Goal: Transaction & Acquisition: Obtain resource

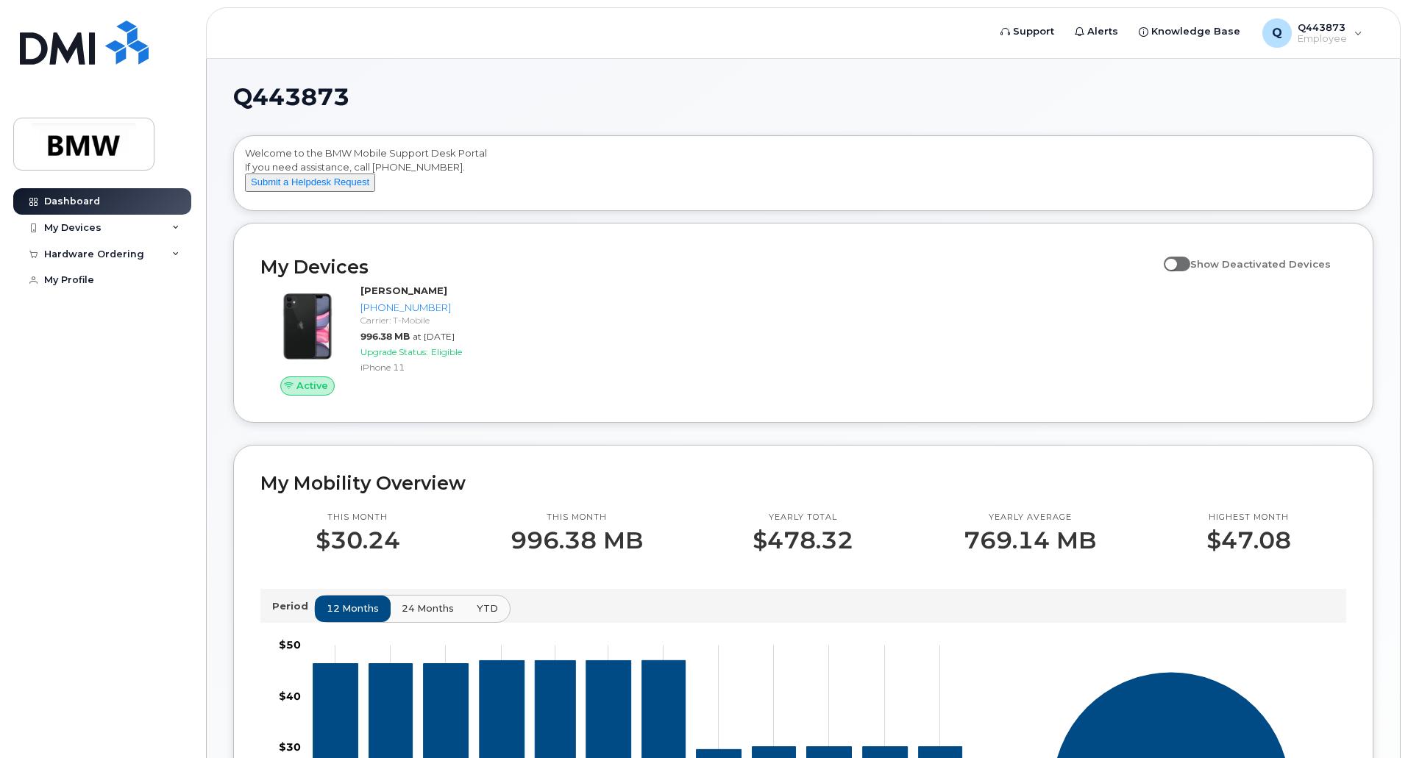
click at [227, 299] on div "Q443873 Welcome to the BMW Mobile Support Desk Portal If you need assistance, c…" at bounding box center [803, 664] width 1193 height 1211
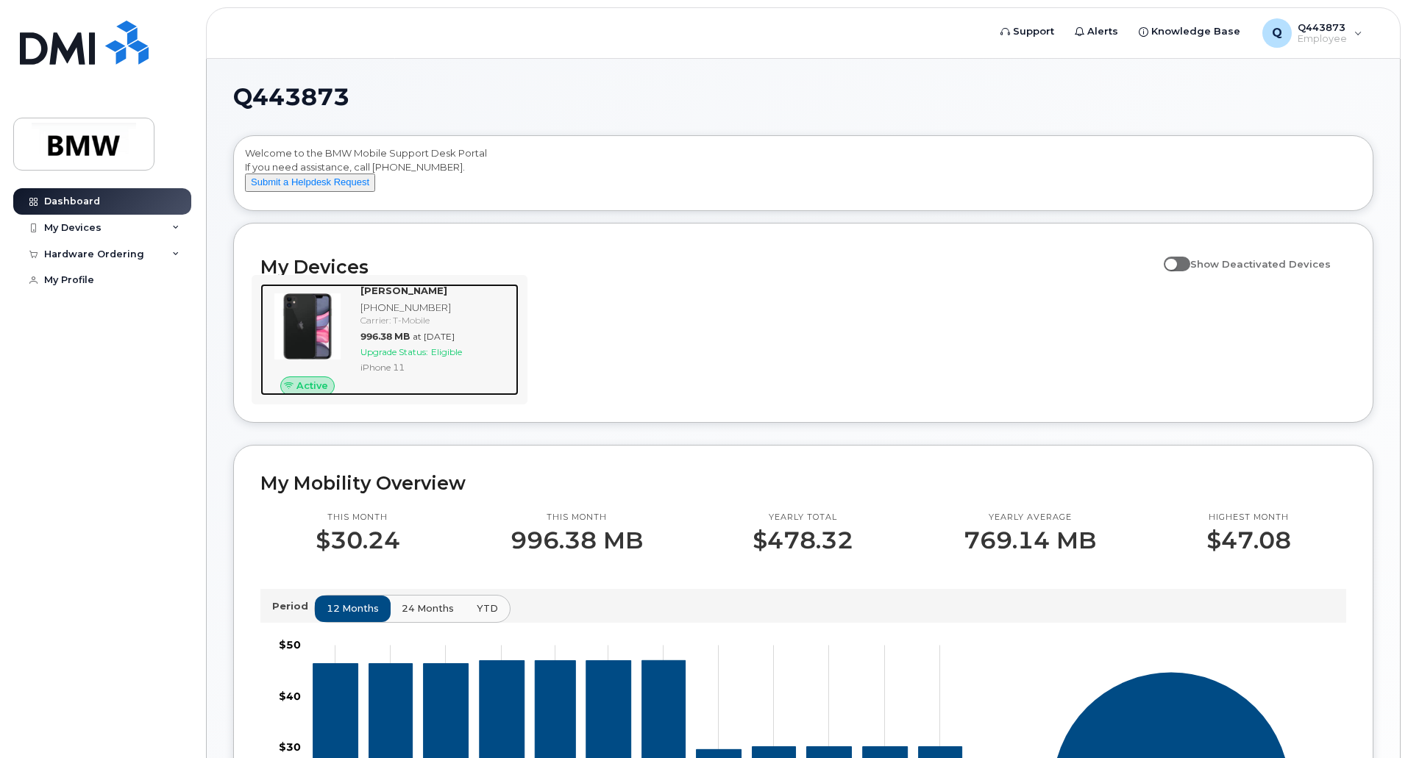
click at [457, 327] on div "Carrier: T-Mobile" at bounding box center [436, 320] width 152 height 13
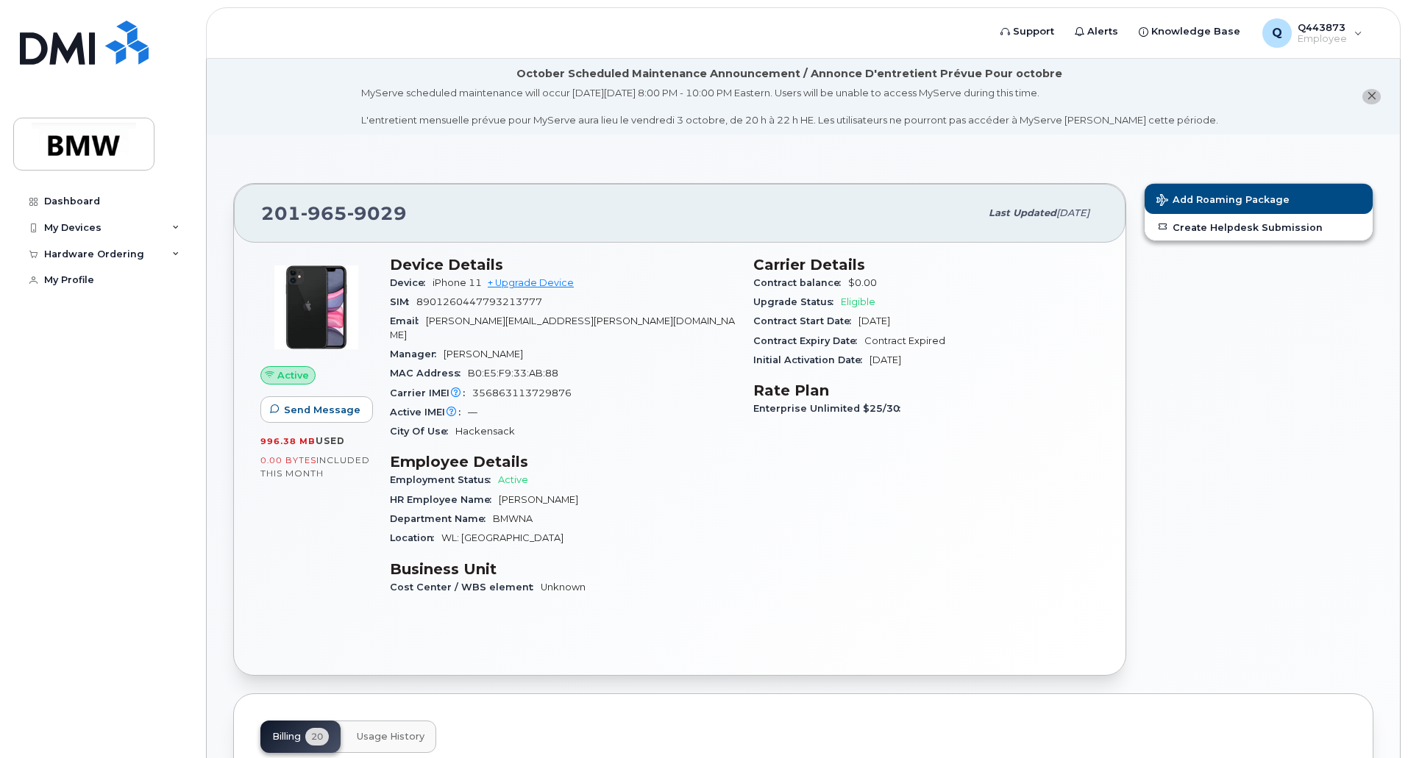
click at [875, 323] on span "[DATE]" at bounding box center [874, 321] width 32 height 11
click at [879, 344] on span "Contract Expired" at bounding box center [904, 340] width 81 height 11
click at [836, 336] on span "Contract Expiry Date" at bounding box center [808, 340] width 111 height 11
click at [433, 494] on span "HR Employee Name" at bounding box center [444, 499] width 109 height 11
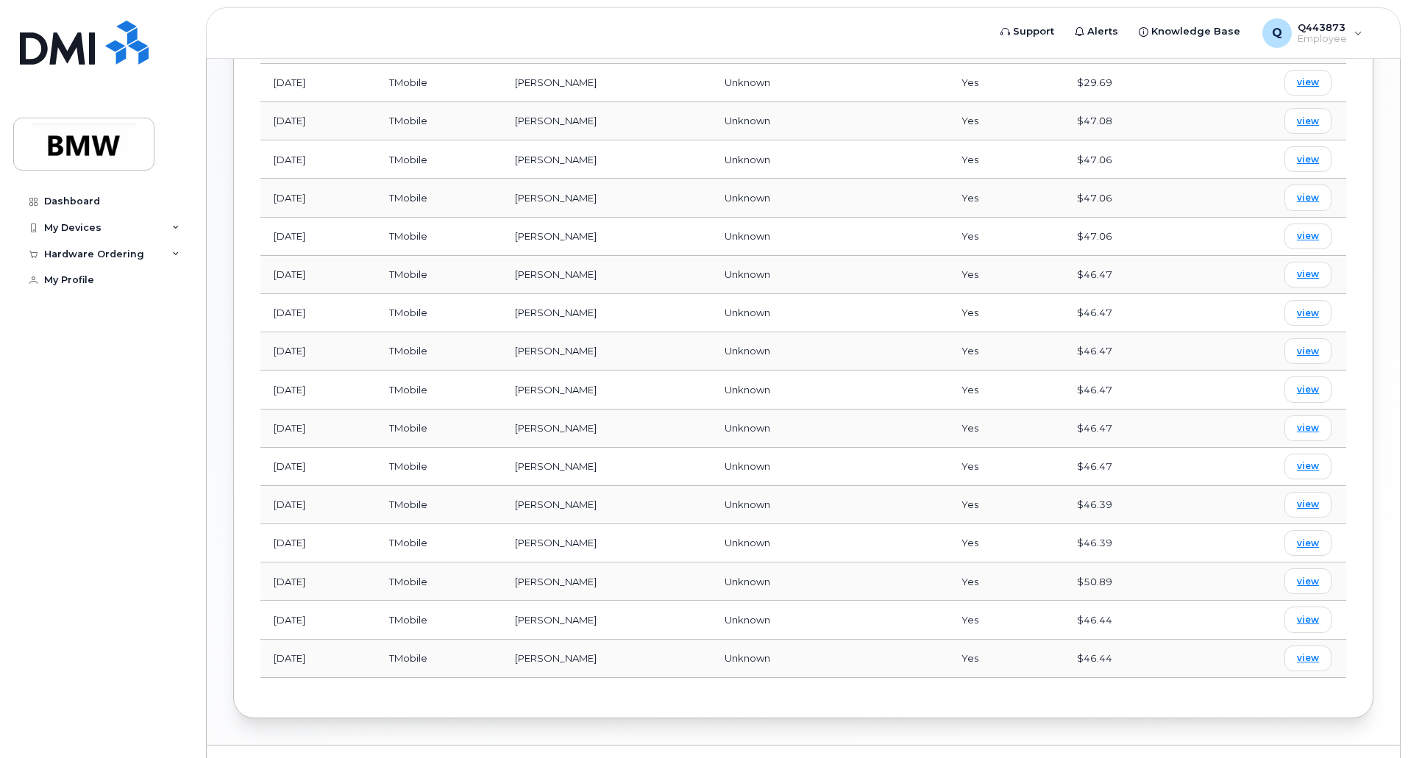
scroll to position [903, 0]
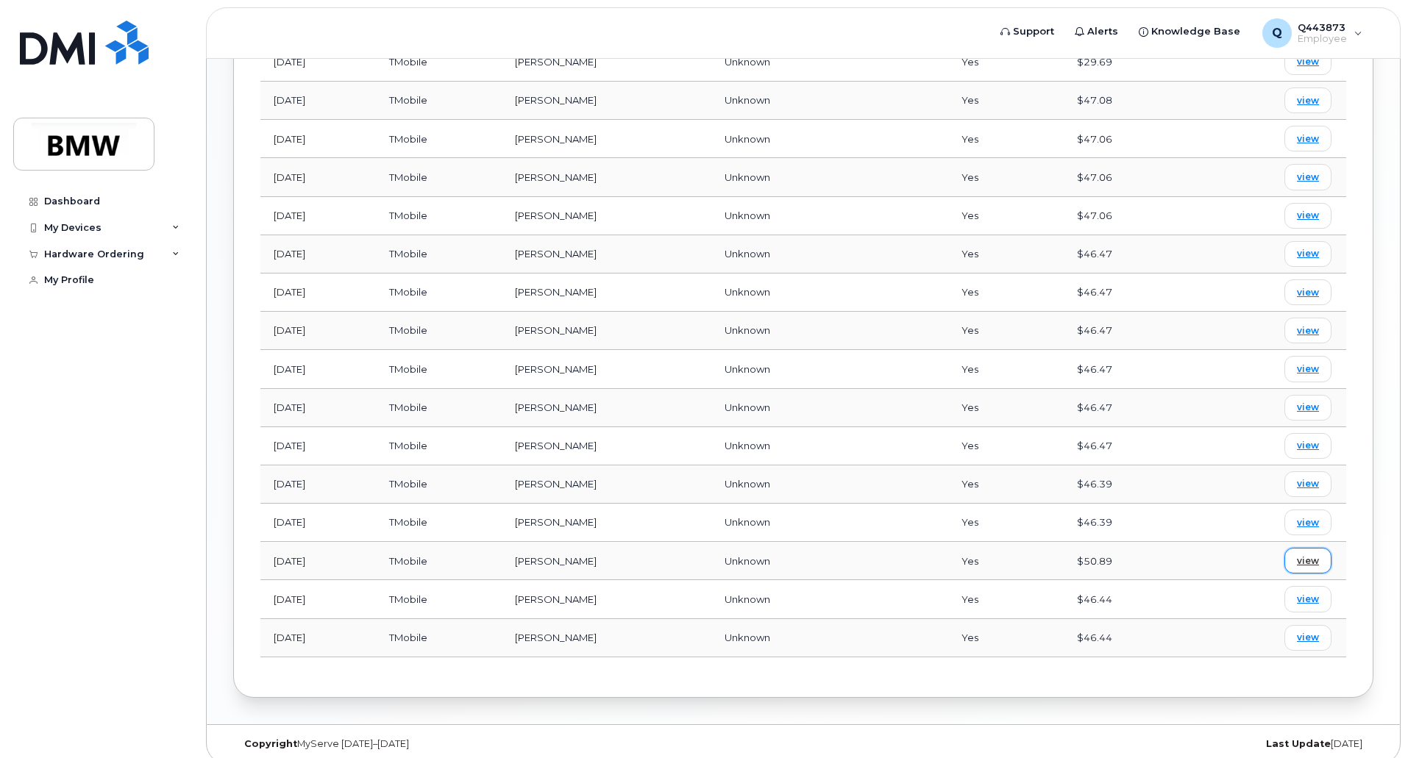
click at [1313, 555] on span "view" at bounding box center [1308, 561] width 22 height 13
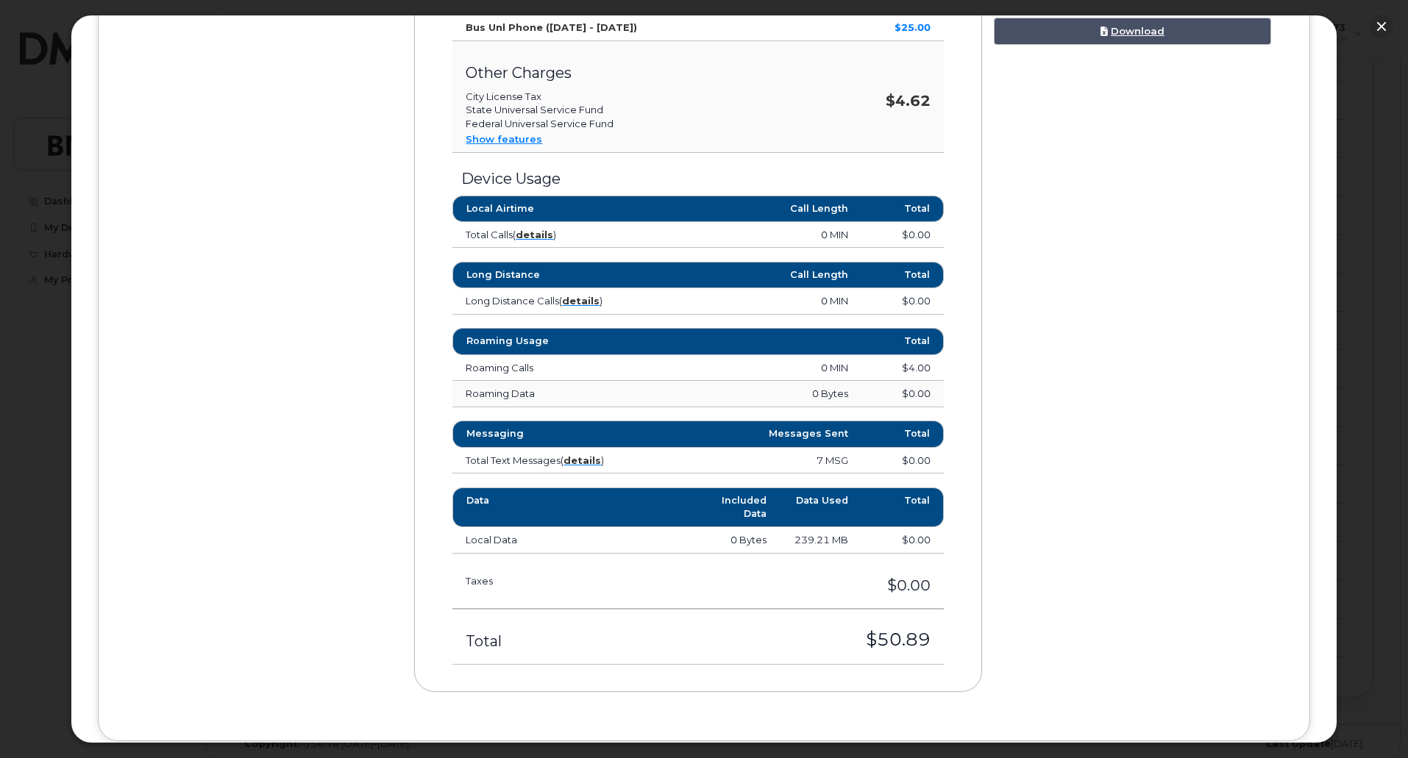
scroll to position [627, 0]
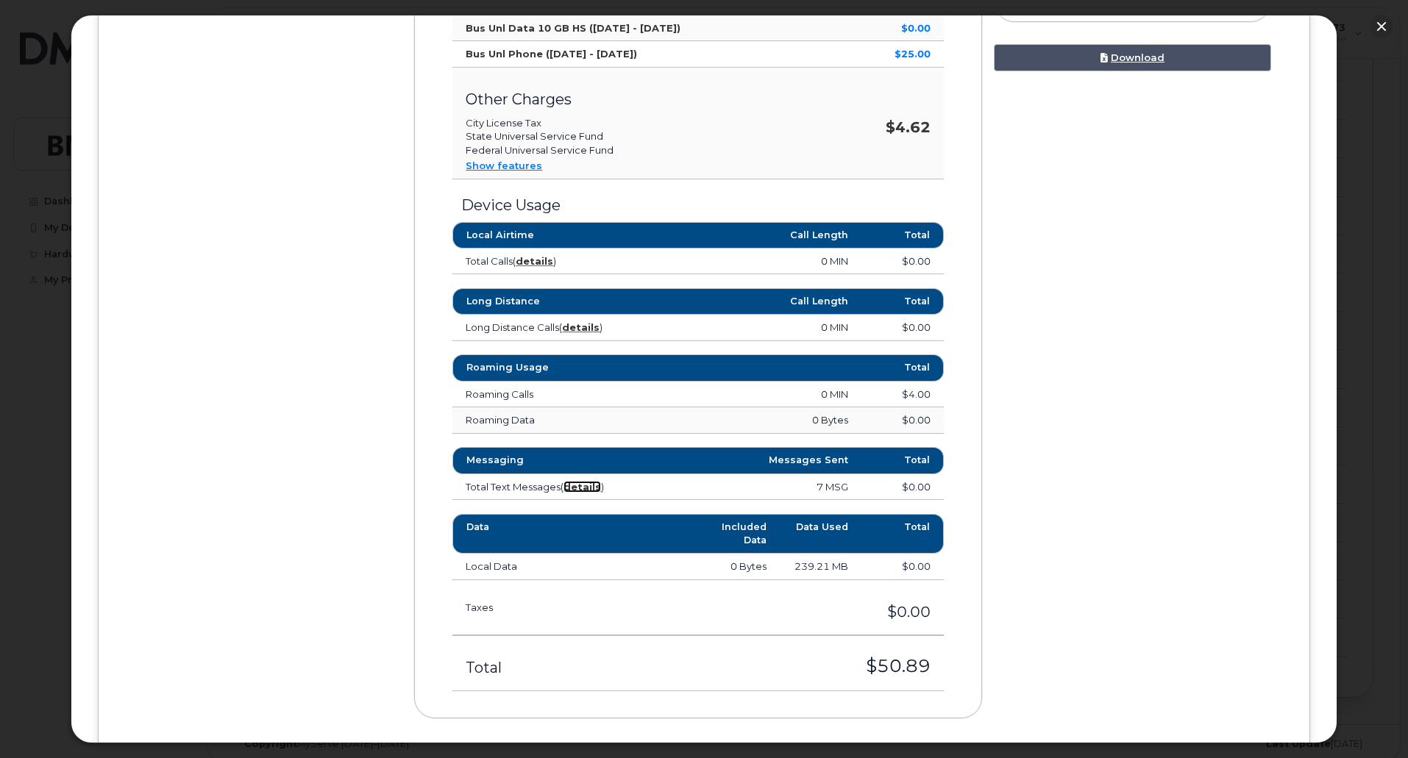
click at [580, 488] on strong "details" at bounding box center [582, 487] width 38 height 12
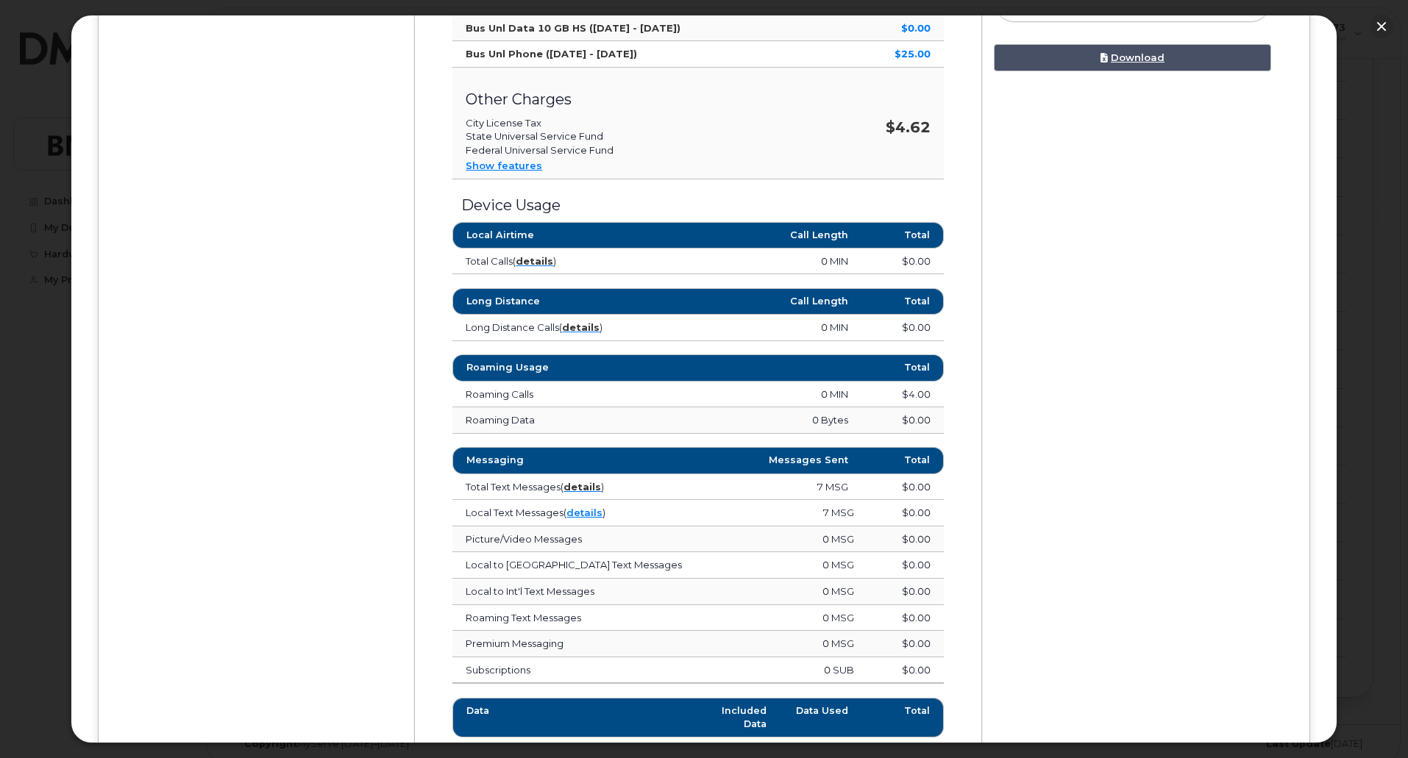
click at [825, 512] on td "7 MSG" at bounding box center [827, 513] width 80 height 26
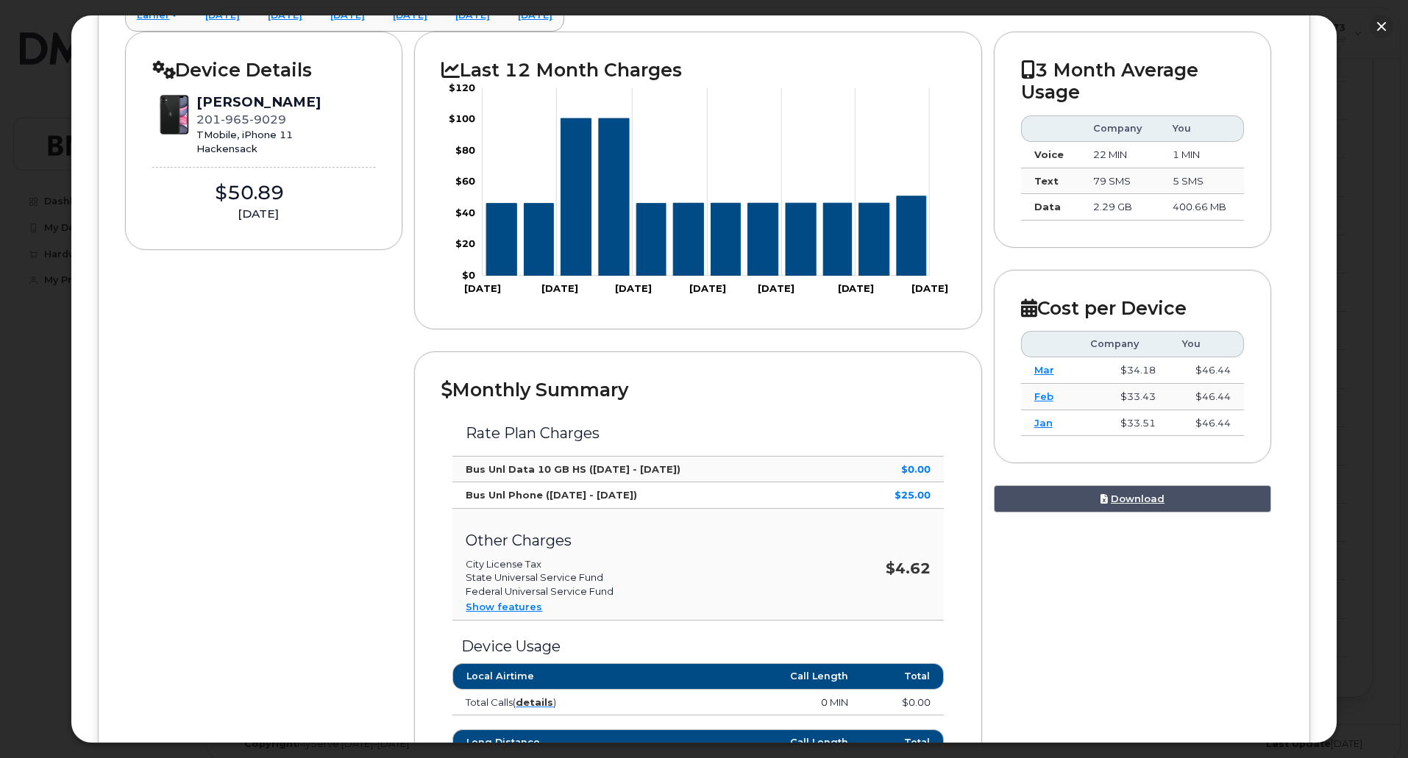
scroll to position [0, 0]
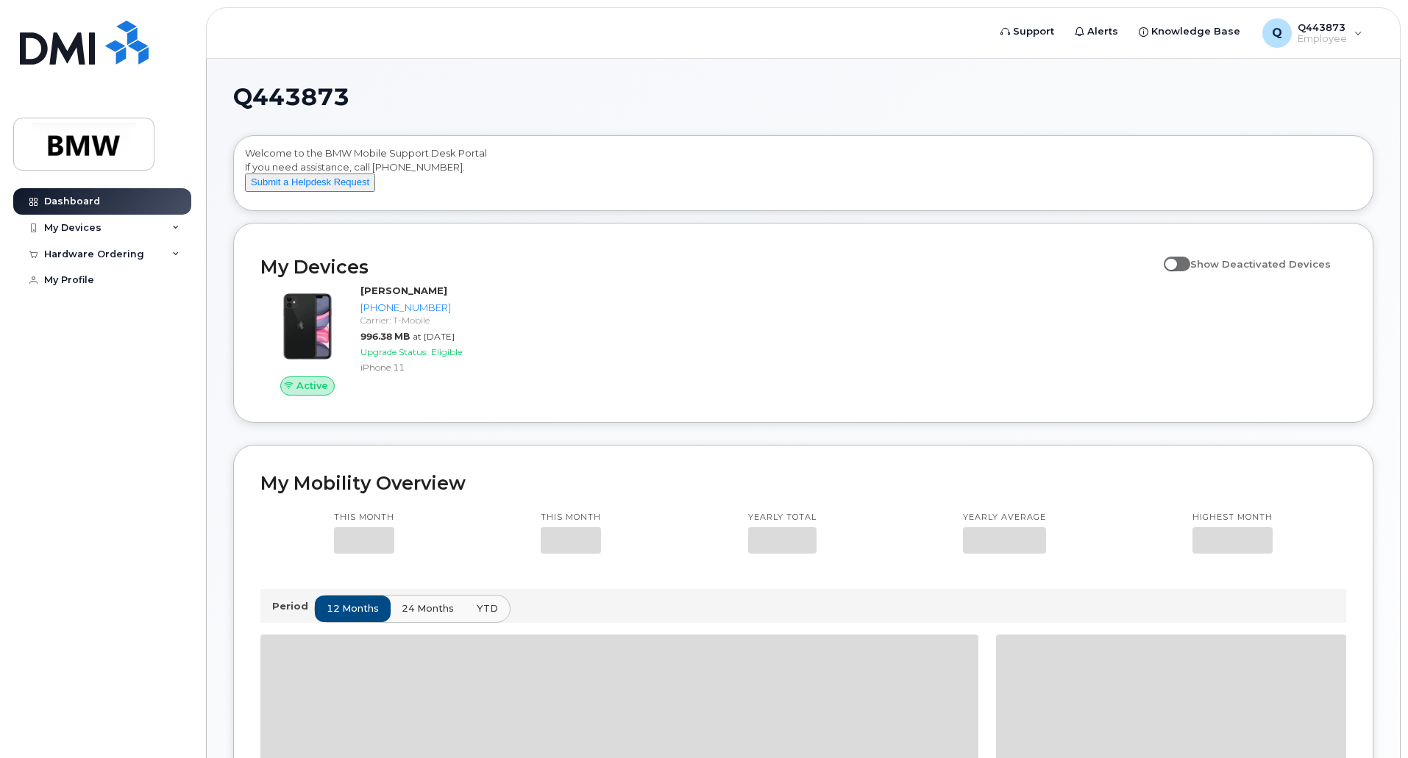
click at [1388, 319] on div "Q443873 Welcome to the BMW Mobile Support Desk Portal If you need assistance, c…" at bounding box center [803, 664] width 1193 height 1211
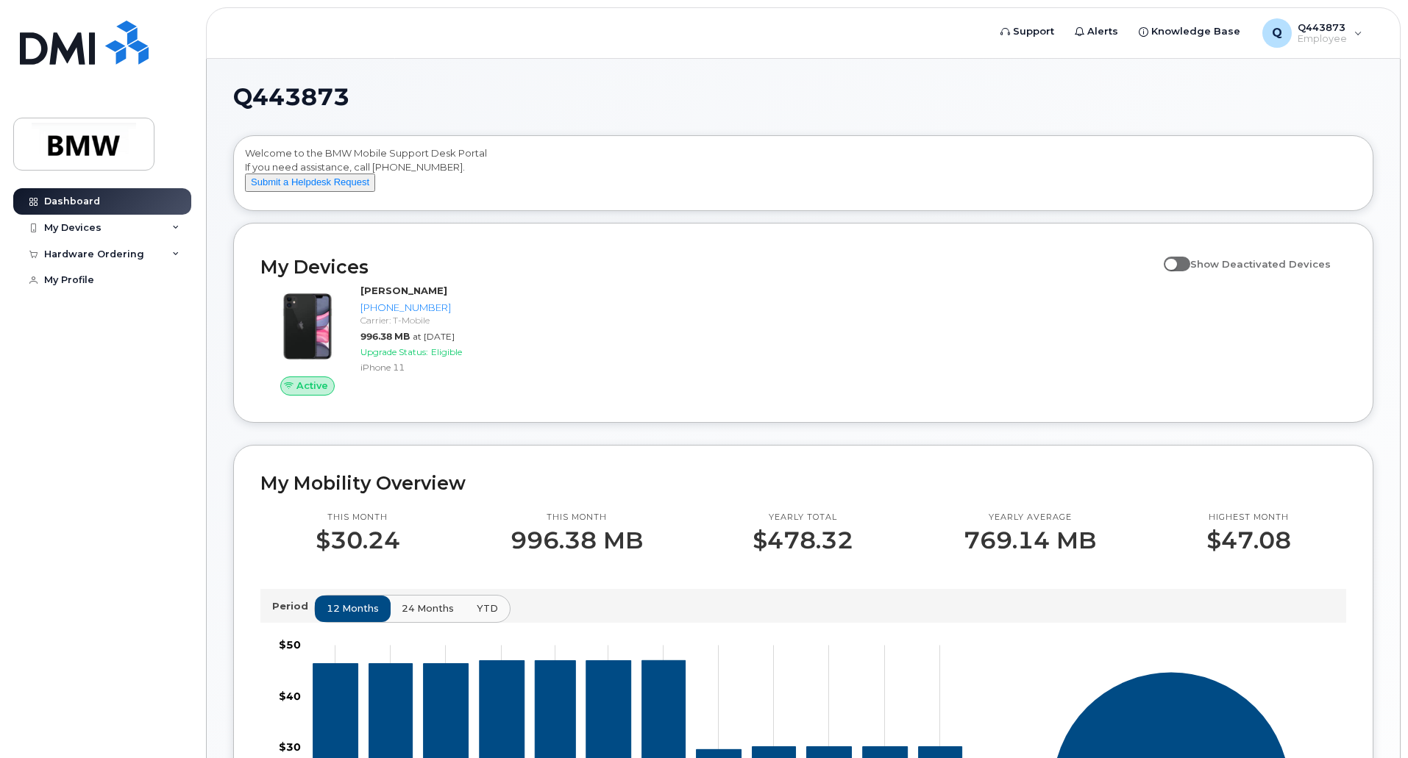
click at [1189, 271] on span at bounding box center [1177, 264] width 26 height 15
click at [1175, 262] on input "Show Deactivated Devices" at bounding box center [1170, 256] width 12 height 12
click at [1181, 271] on span at bounding box center [1177, 264] width 26 height 15
click at [1175, 262] on input "Show Deactivated Devices" at bounding box center [1170, 256] width 12 height 12
checkbox input "false"
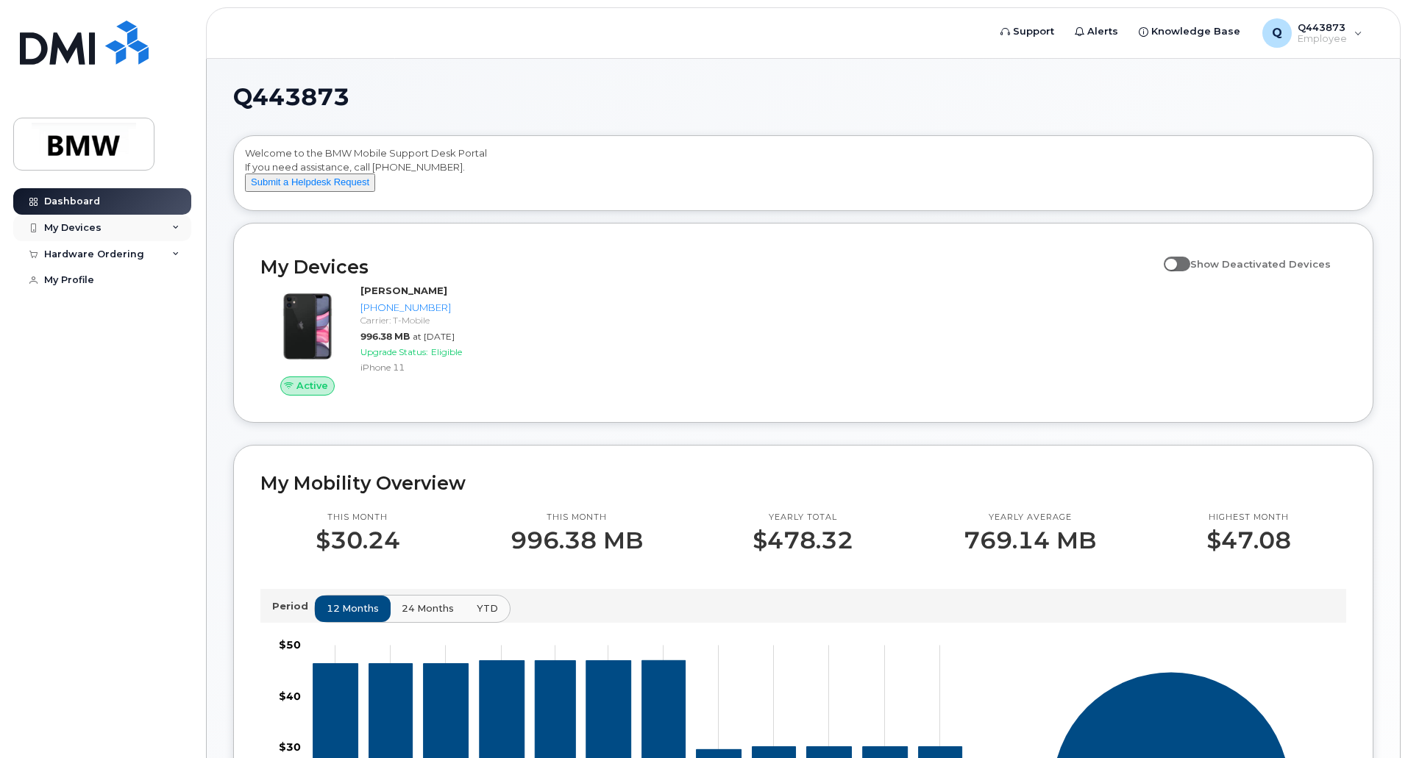
click at [157, 223] on div "My Devices" at bounding box center [102, 228] width 178 height 26
click at [169, 343] on div "Hardware Ordering" at bounding box center [102, 334] width 178 height 26
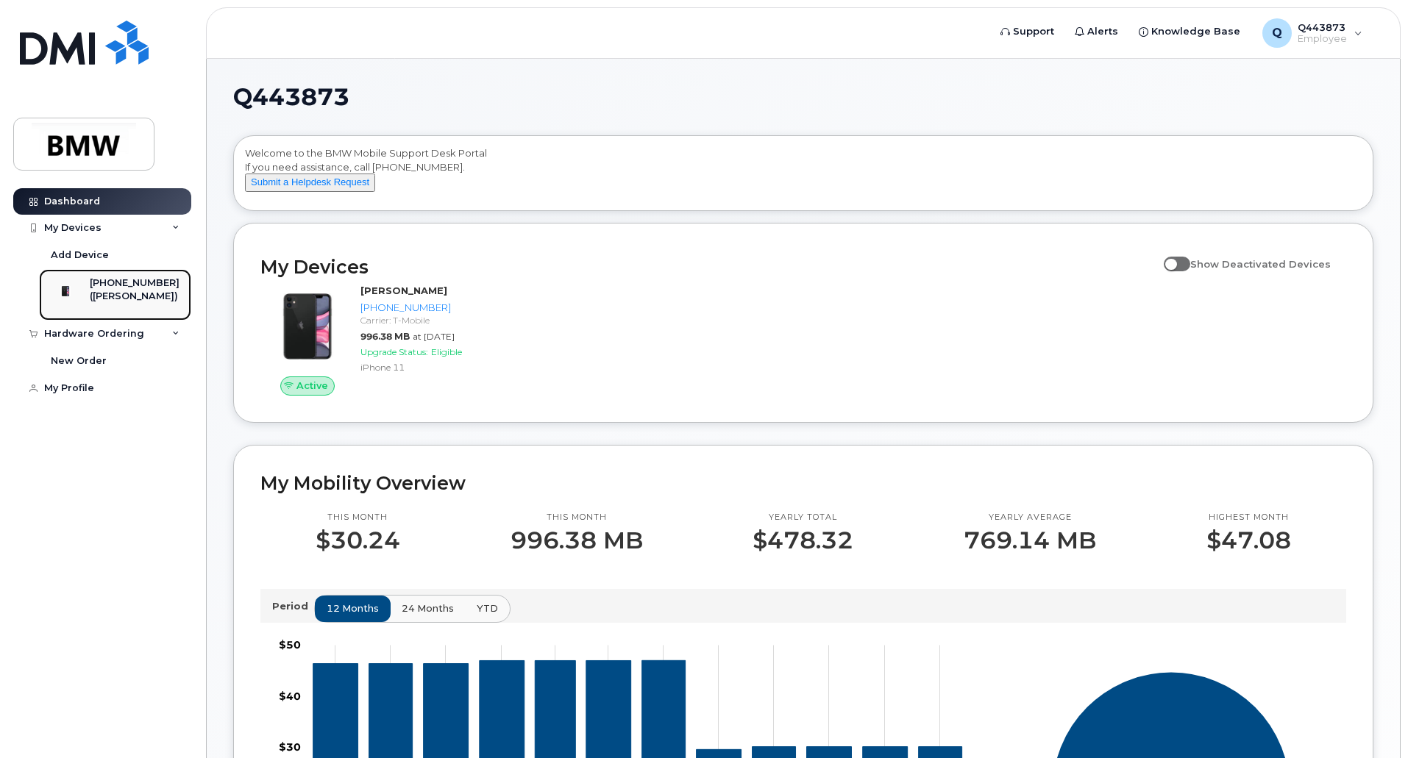
click at [146, 295] on div "([PERSON_NAME])" at bounding box center [135, 296] width 90 height 13
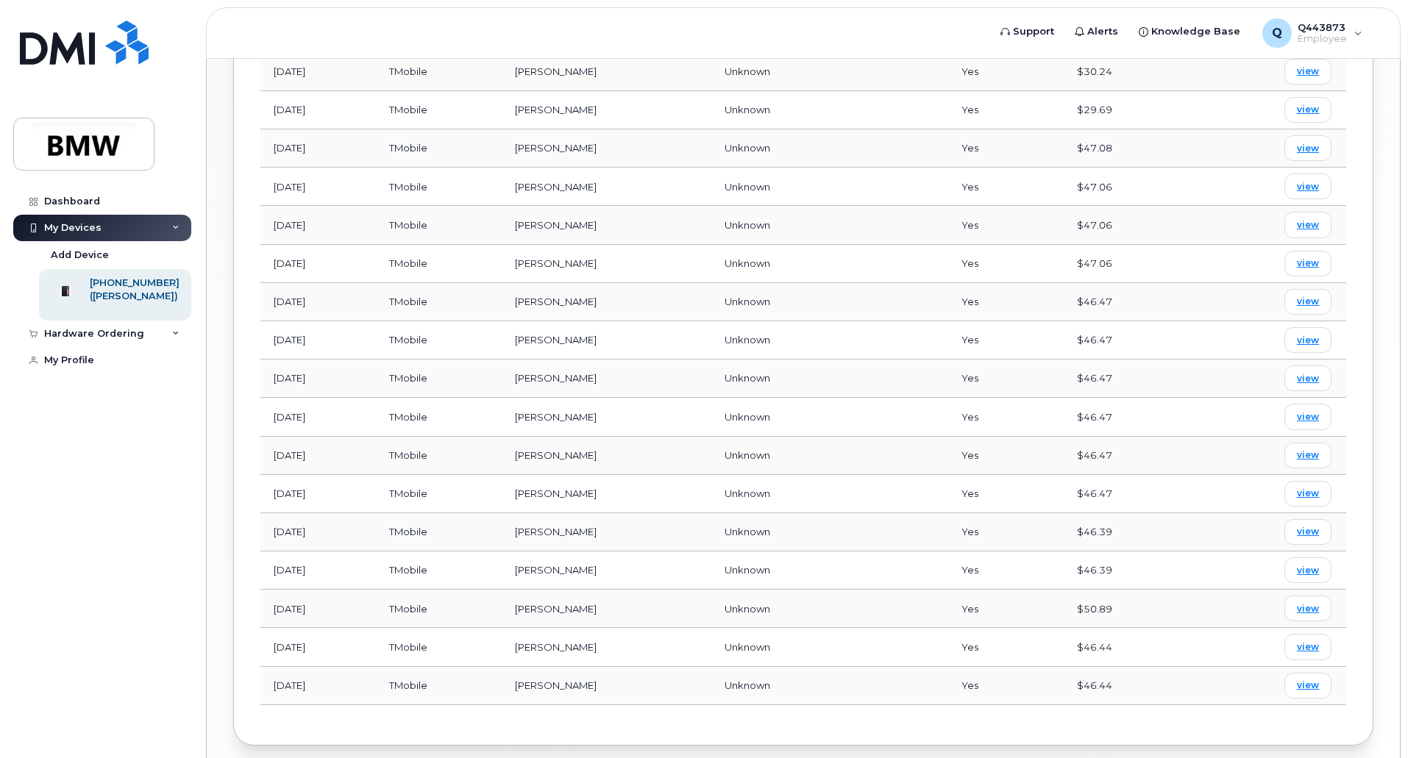
scroll to position [830, 0]
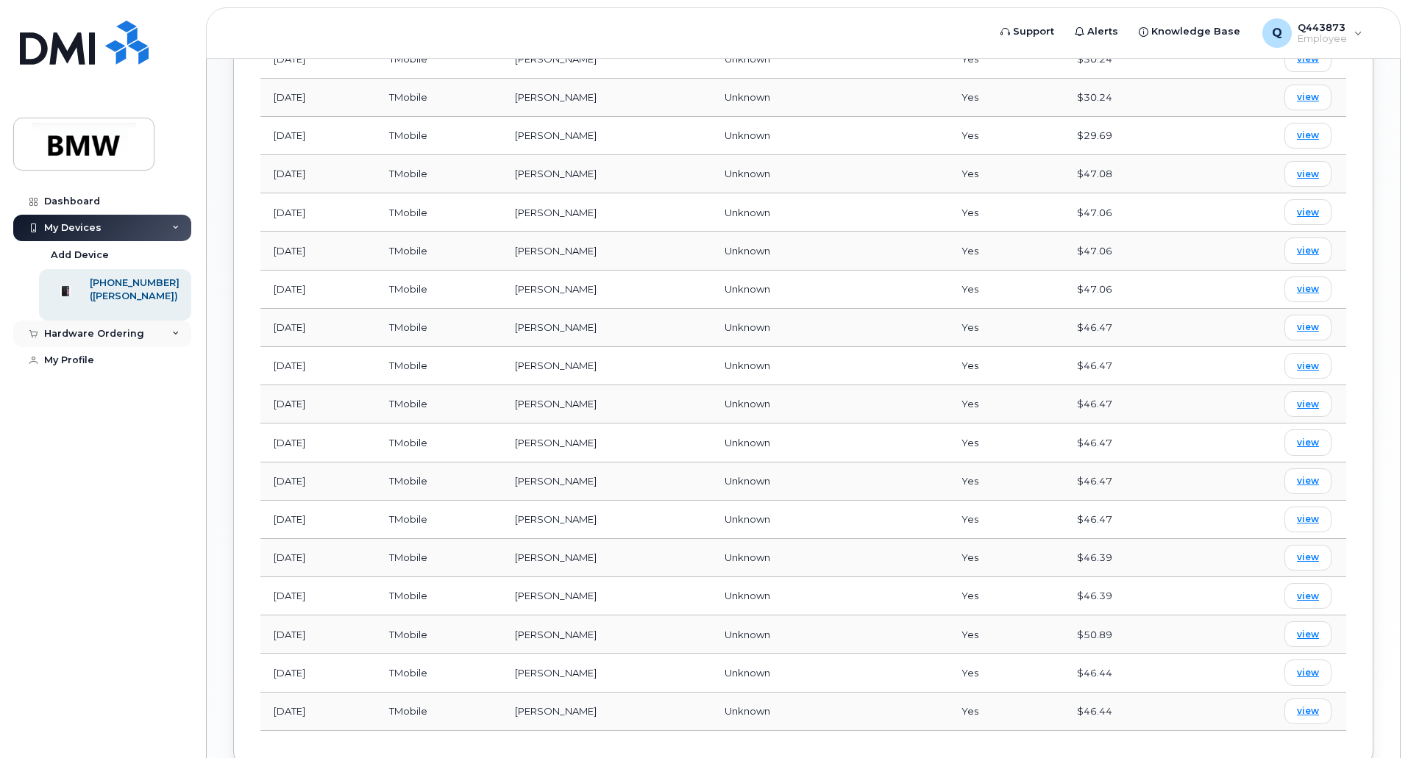
click at [166, 347] on div "Hardware Ordering" at bounding box center [102, 334] width 178 height 26
click at [88, 366] on div "My Profile" at bounding box center [69, 361] width 50 height 12
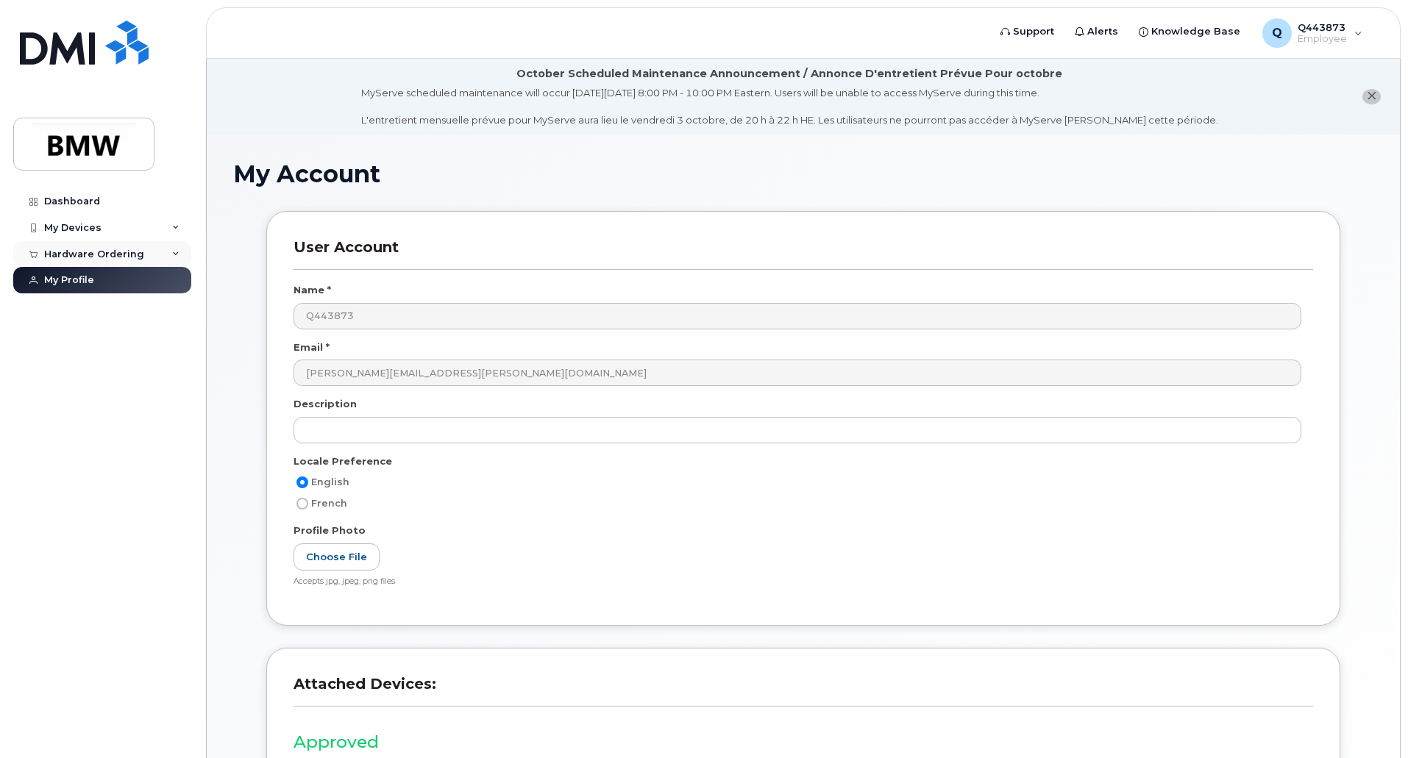
click at [166, 249] on div "Hardware Ordering" at bounding box center [102, 254] width 178 height 26
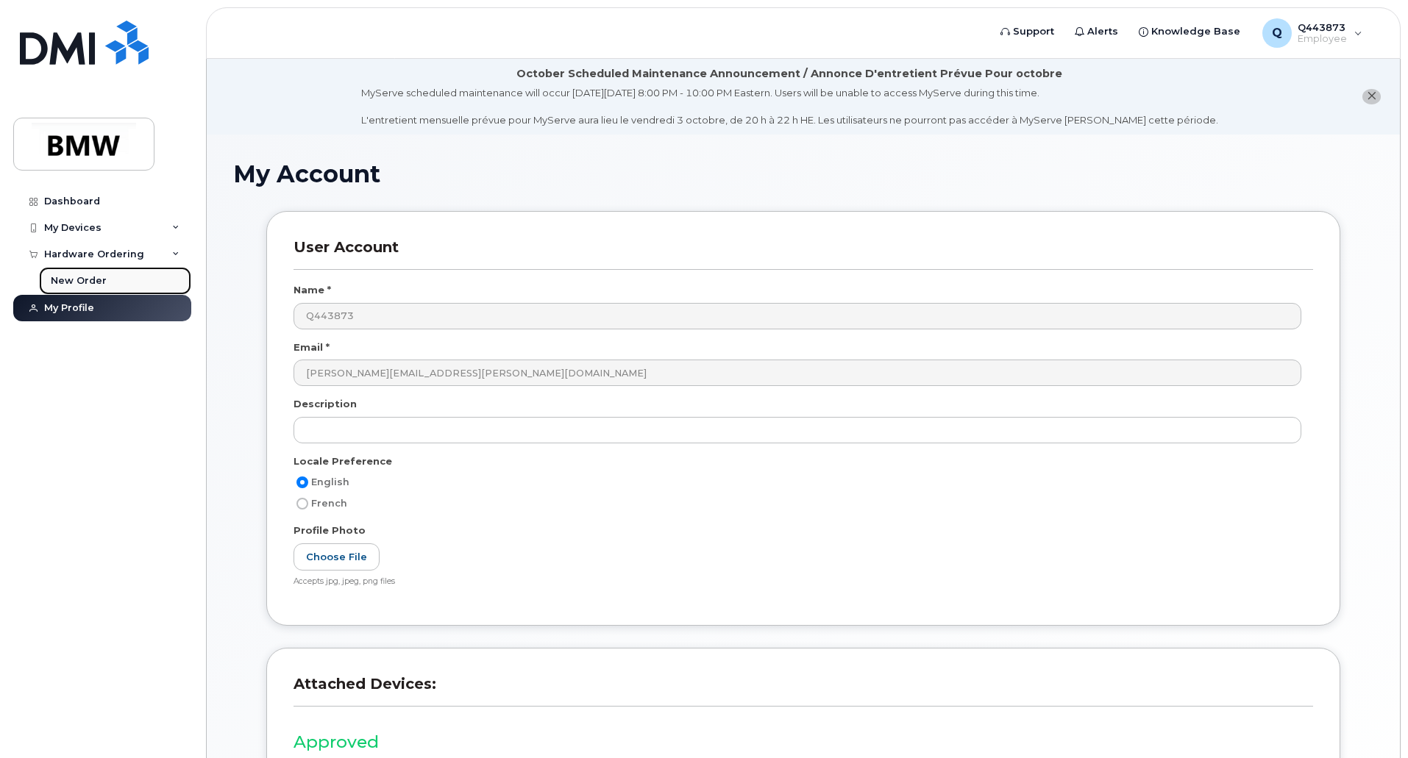
click at [110, 277] on link "New Order" at bounding box center [115, 281] width 152 height 28
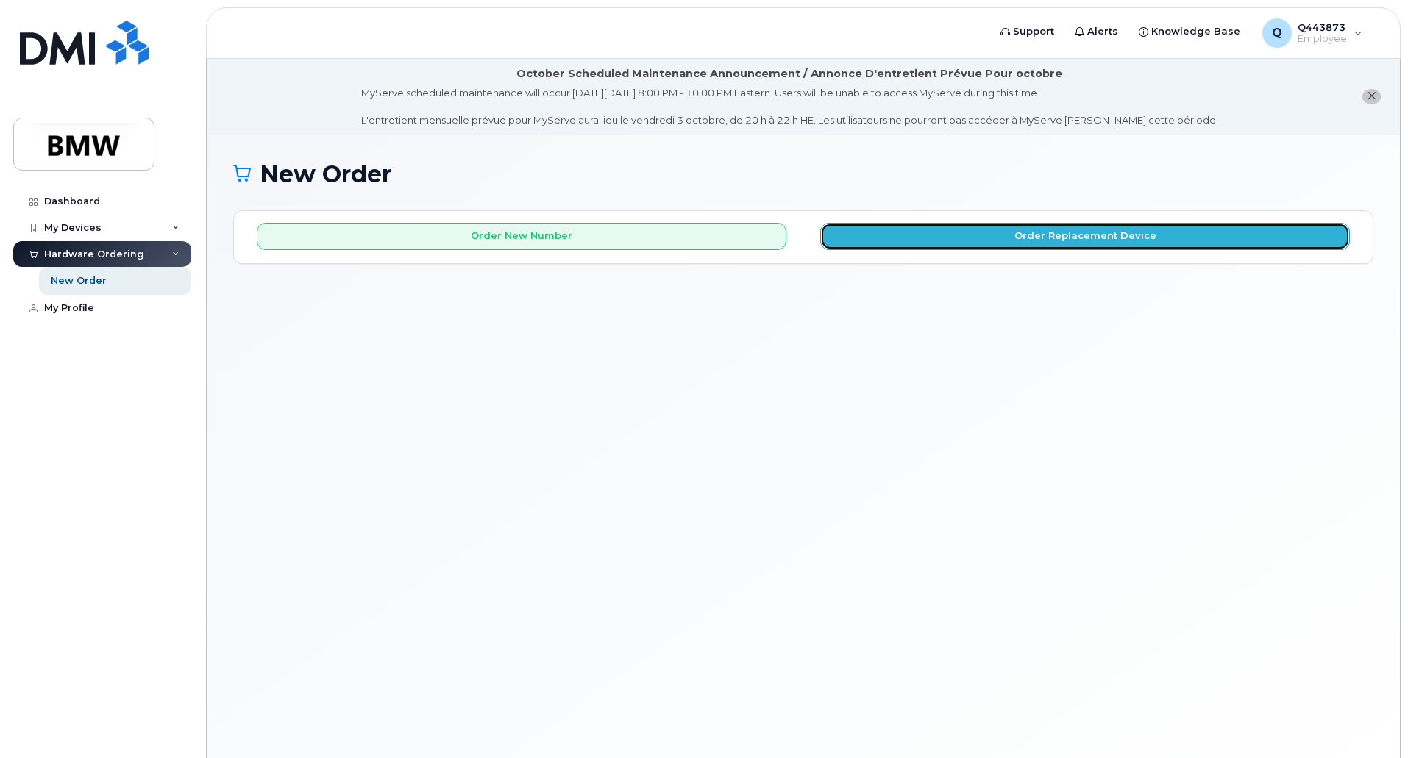
click at [934, 235] on button "Order Replacement Device" at bounding box center [1085, 236] width 530 height 27
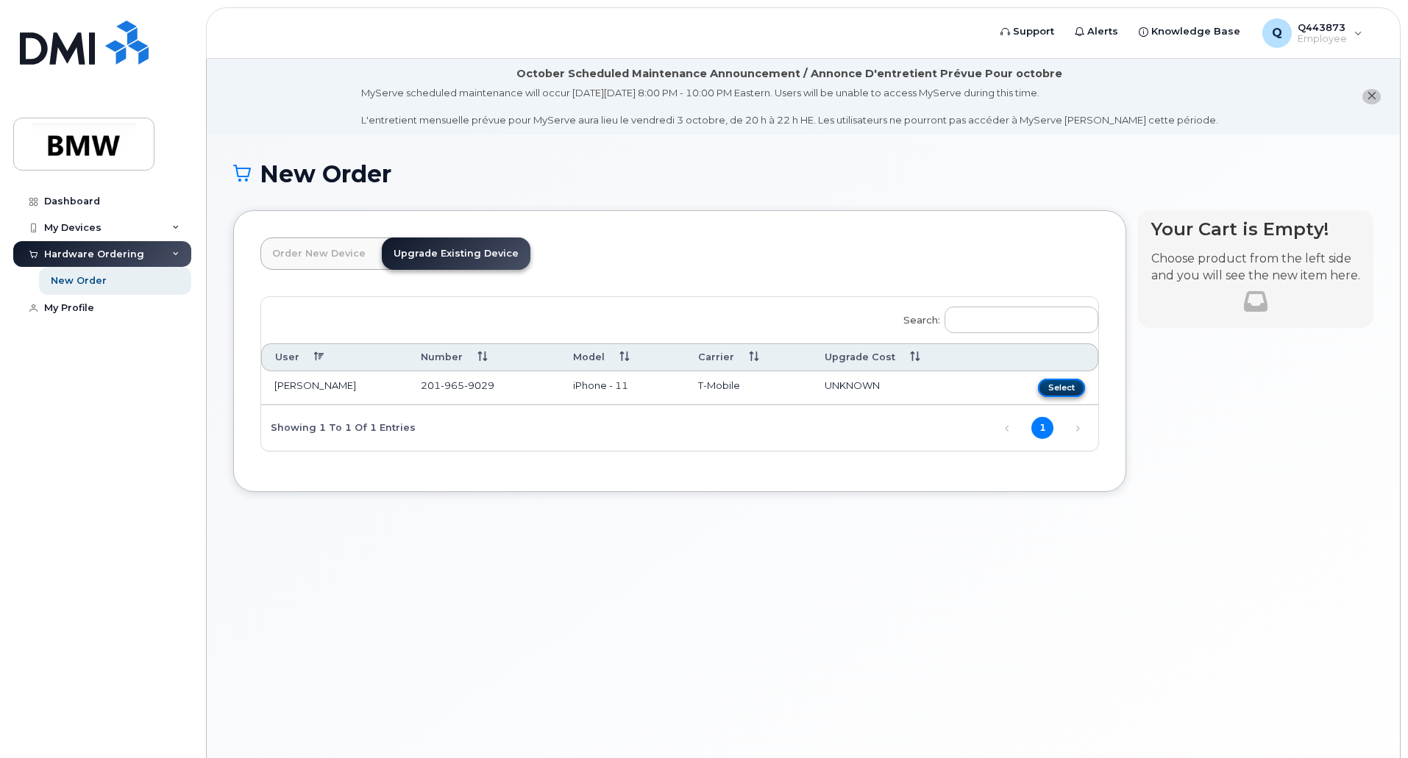
click at [1052, 385] on button "Select" at bounding box center [1061, 388] width 47 height 18
